Goal: Information Seeking & Learning: Learn about a topic

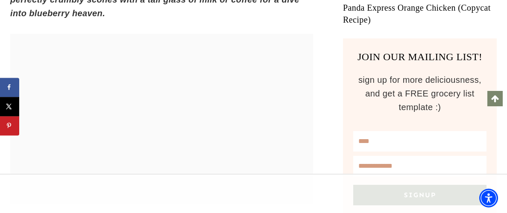
scroll to position [557, 0]
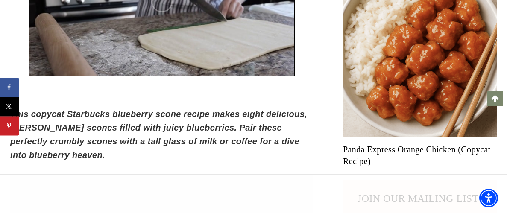
click at [357, 153] on link "Panda Express Orange Chicken (Copycat Recipe)" at bounding box center [420, 156] width 154 height 24
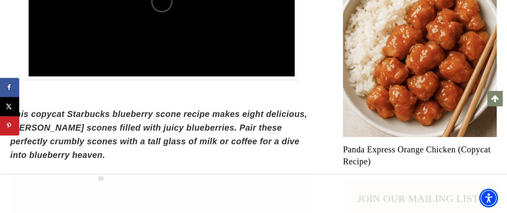
scroll to position [0, 0]
